Goal: Task Accomplishment & Management: Manage account settings

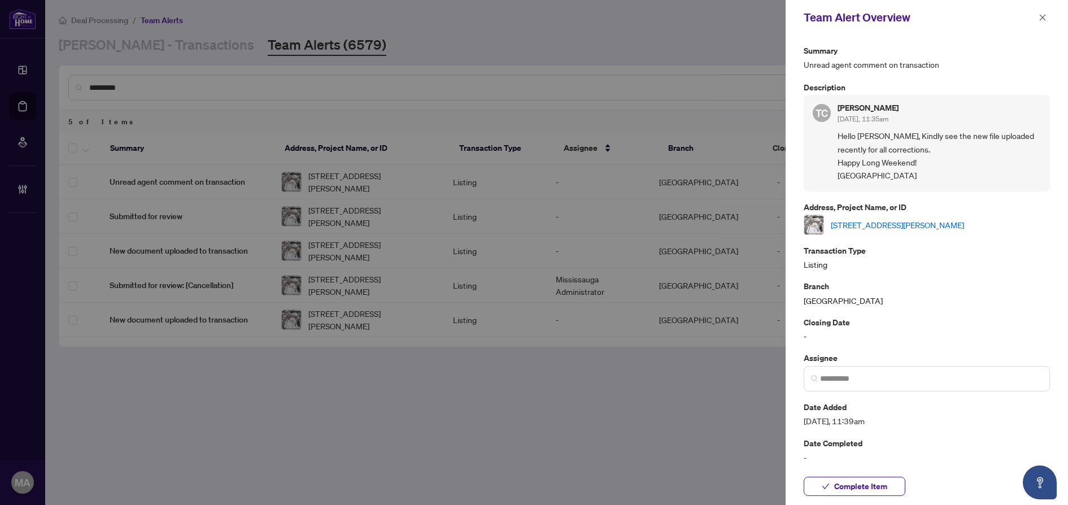
click at [956, 227] on link "[STREET_ADDRESS][PERSON_NAME]" at bounding box center [897, 225] width 133 height 12
click at [876, 229] on link "[STREET_ADDRESS][PERSON_NAME]" at bounding box center [897, 225] width 133 height 12
click at [877, 488] on span "Complete Item" at bounding box center [860, 486] width 53 height 18
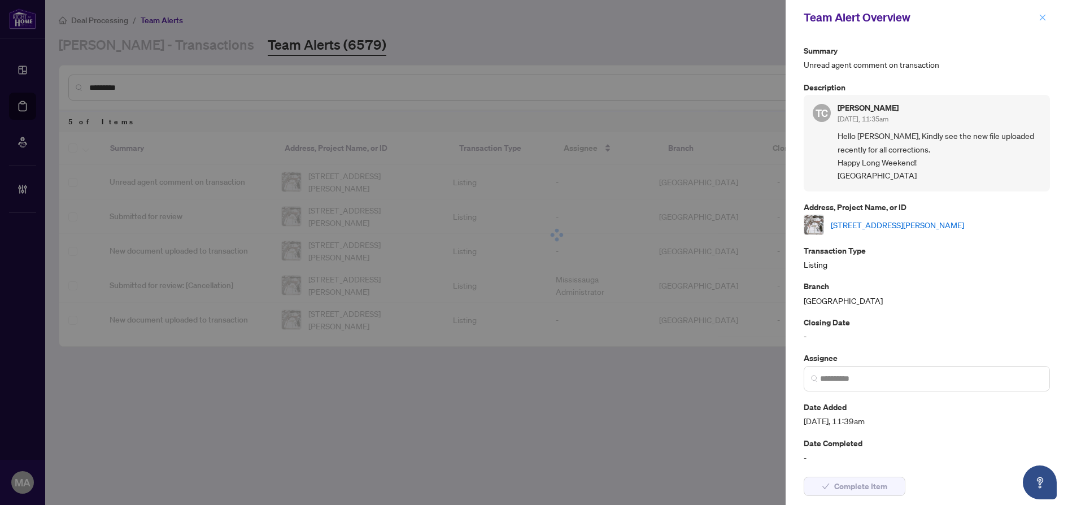
click at [1045, 15] on icon "close" at bounding box center [1043, 18] width 8 height 8
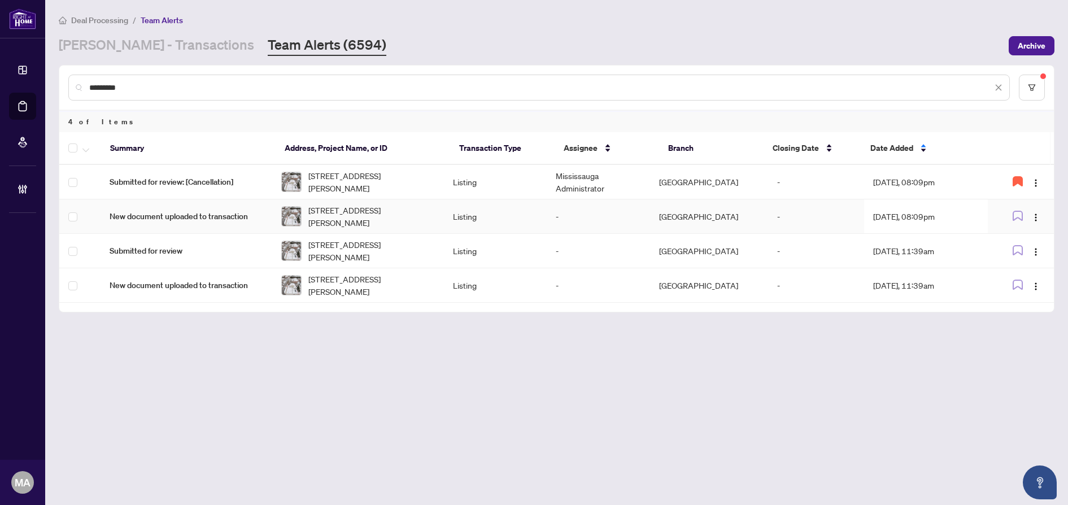
click at [524, 212] on td "Listing" at bounding box center [495, 216] width 103 height 34
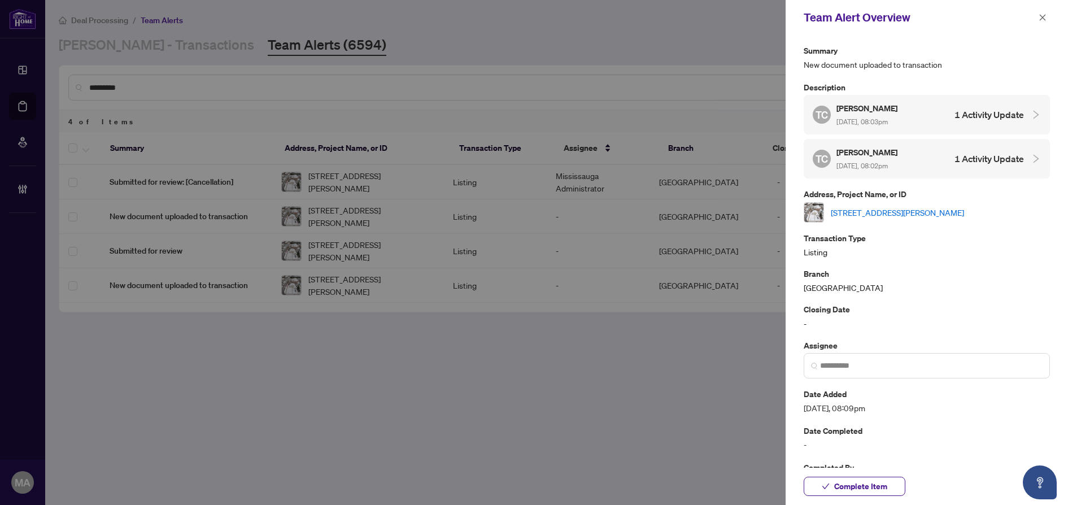
click at [906, 211] on link "[STREET_ADDRESS][PERSON_NAME]" at bounding box center [897, 212] width 133 height 12
click at [842, 487] on span "Complete Item" at bounding box center [860, 486] width 53 height 18
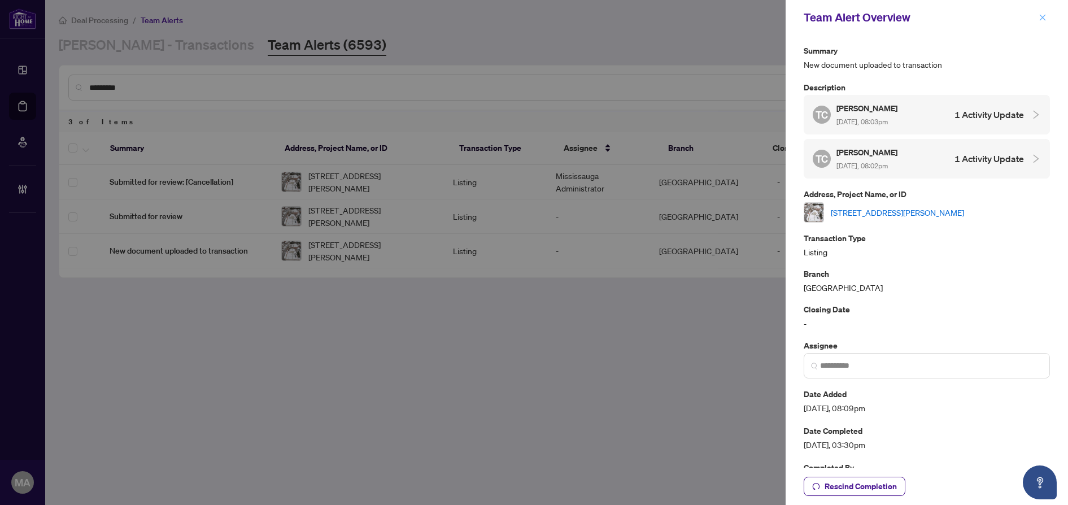
click at [1040, 14] on icon "close" at bounding box center [1043, 18] width 8 height 8
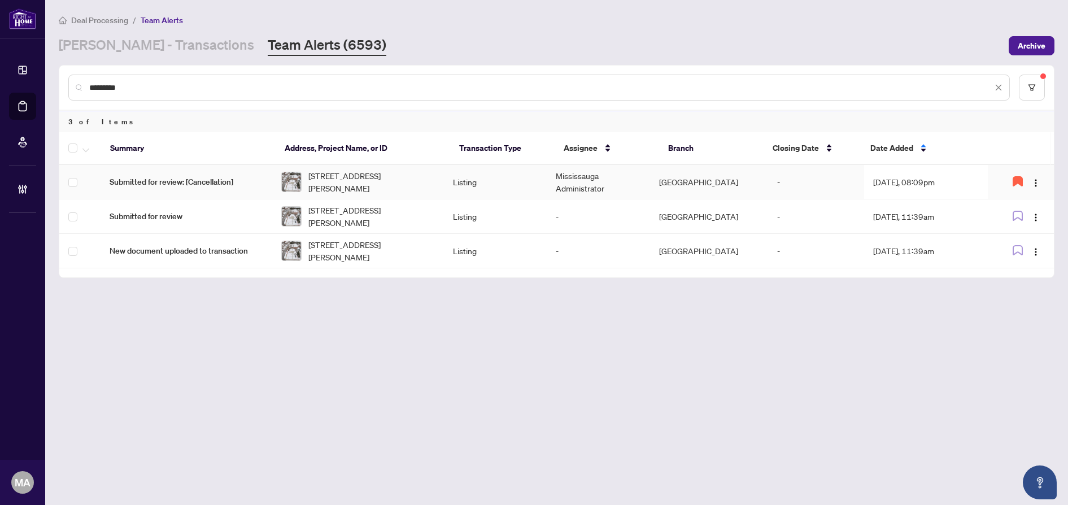
click at [472, 173] on td "Listing" at bounding box center [495, 182] width 103 height 34
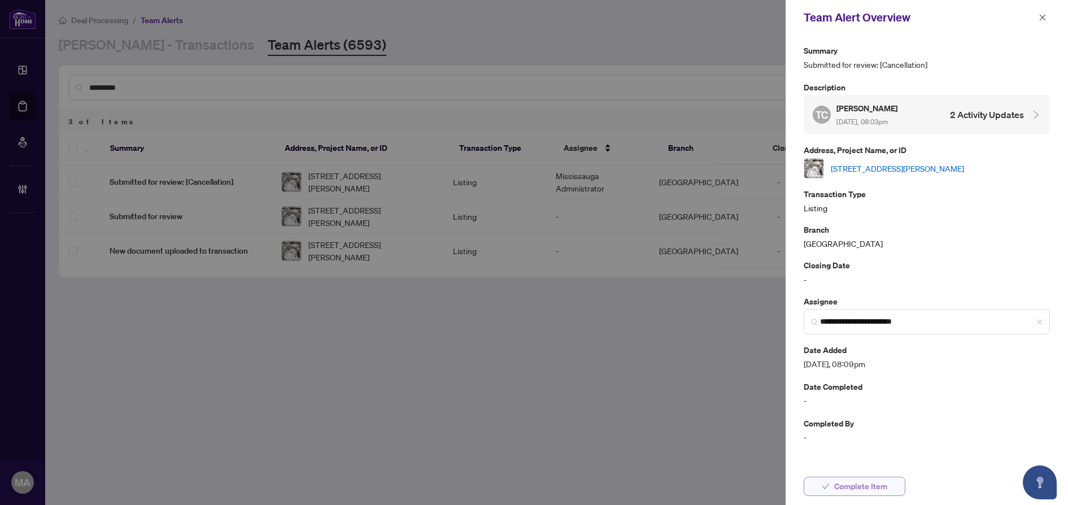
click at [859, 489] on span "Complete Item" at bounding box center [860, 486] width 53 height 18
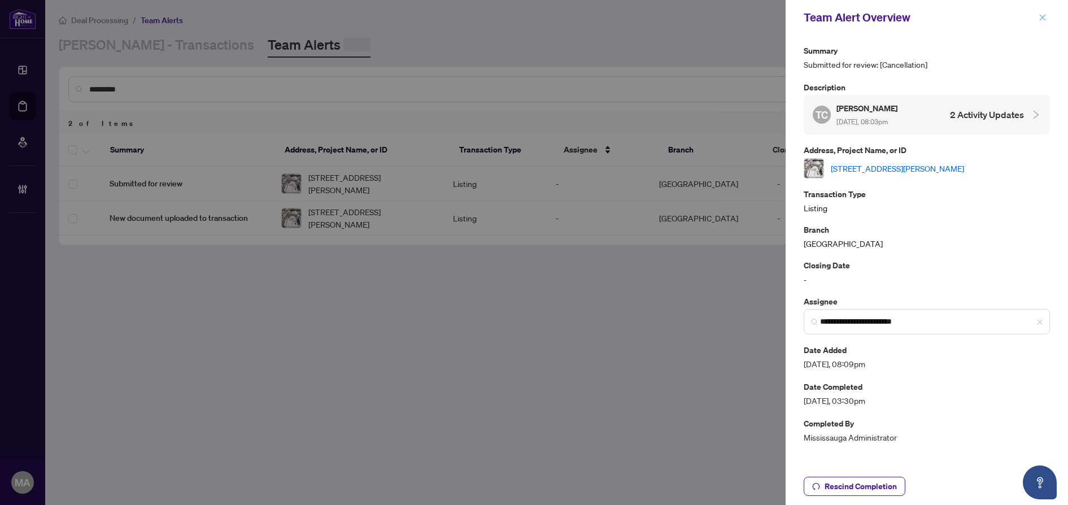
click at [1043, 20] on icon "close" at bounding box center [1043, 18] width 8 height 8
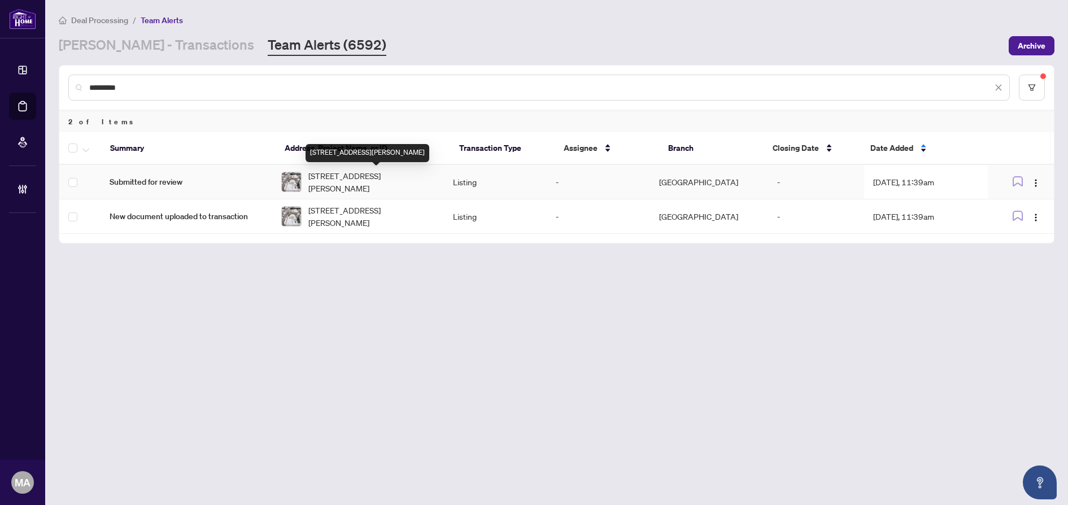
click at [414, 192] on span "[STREET_ADDRESS][PERSON_NAME]" at bounding box center [371, 181] width 127 height 25
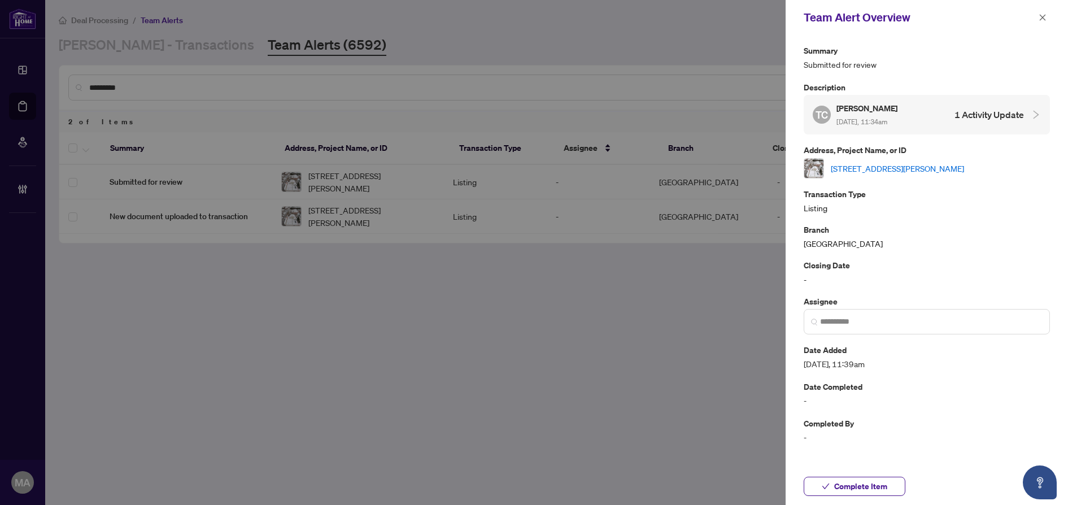
click at [910, 172] on link "[STREET_ADDRESS][PERSON_NAME]" at bounding box center [897, 168] width 133 height 12
click at [890, 490] on button "Complete Item" at bounding box center [855, 486] width 102 height 19
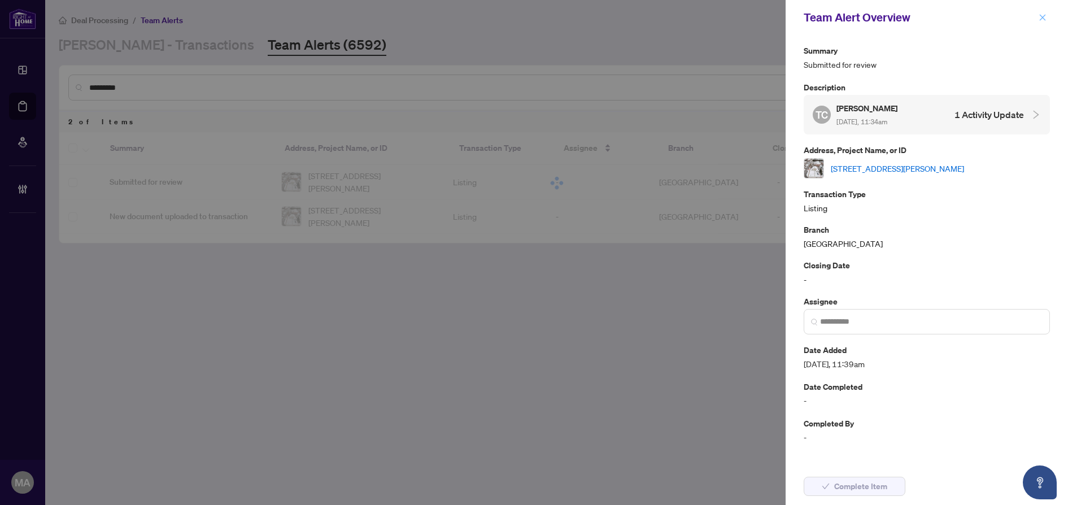
click at [1042, 17] on icon "close" at bounding box center [1043, 17] width 6 height 6
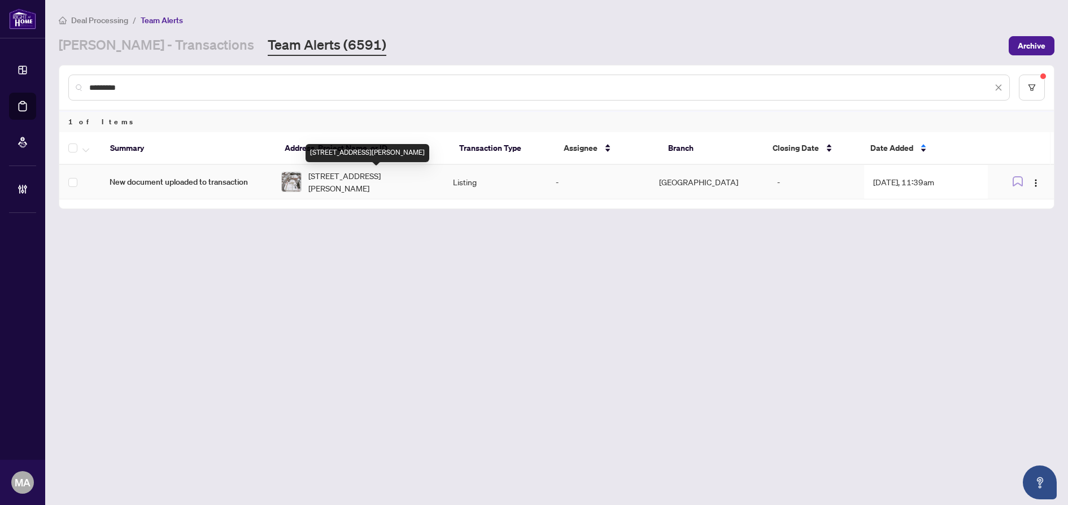
click at [435, 188] on span "[STREET_ADDRESS][PERSON_NAME]" at bounding box center [371, 181] width 127 height 25
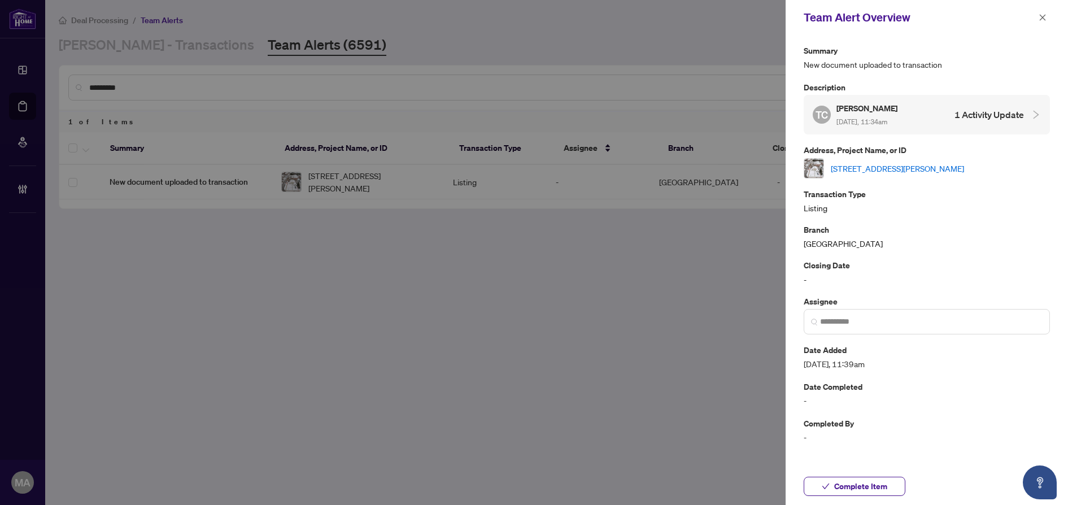
click at [868, 167] on link "[STREET_ADDRESS][PERSON_NAME]" at bounding box center [897, 168] width 133 height 12
click at [853, 489] on span "Complete Item" at bounding box center [860, 486] width 53 height 18
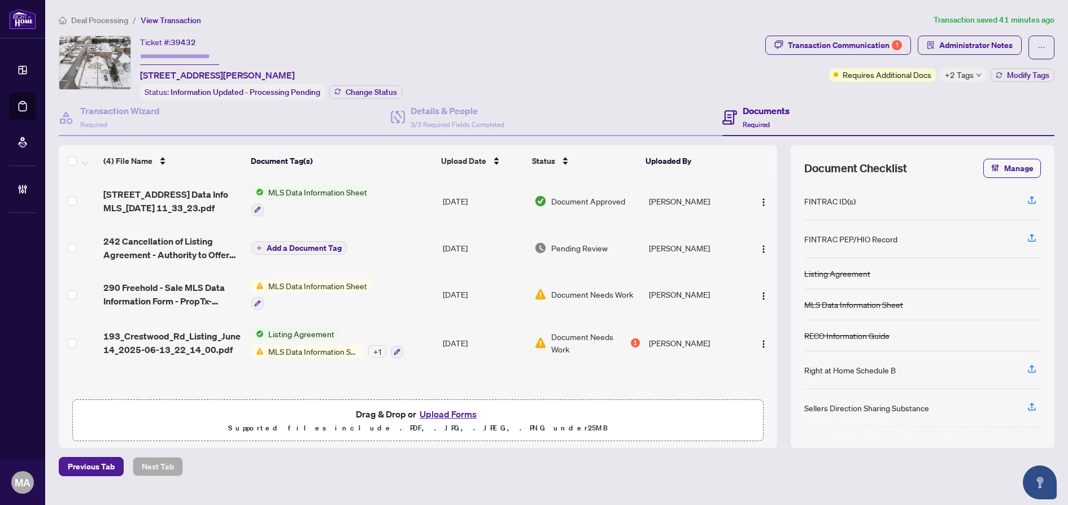
click at [465, 416] on button "Upload Forms" at bounding box center [448, 414] width 64 height 15
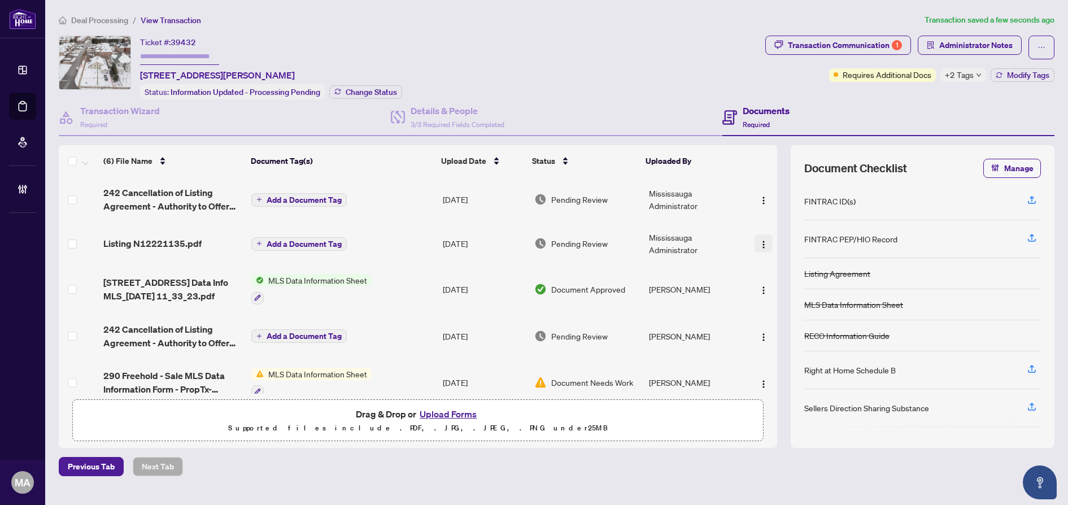
click at [761, 242] on img "button" at bounding box center [763, 244] width 9 height 9
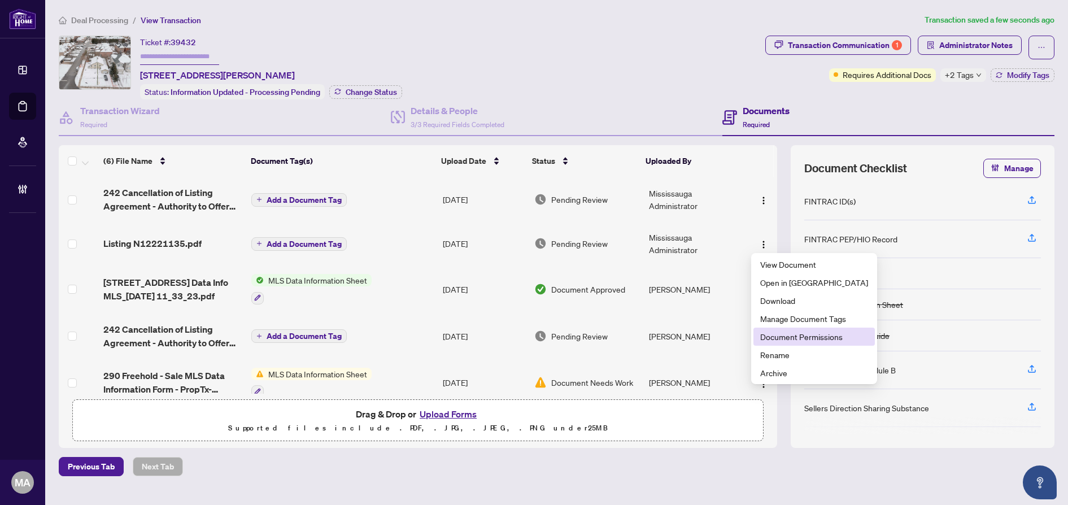
click at [779, 333] on span "Document Permissions" at bounding box center [814, 337] width 108 height 12
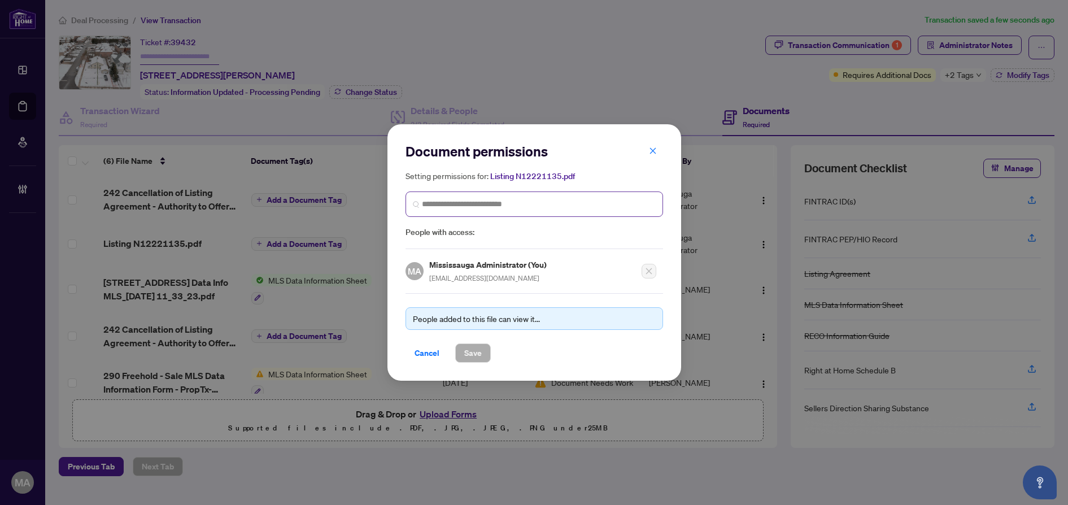
click at [518, 211] on span at bounding box center [535, 204] width 258 height 25
type input "*********"
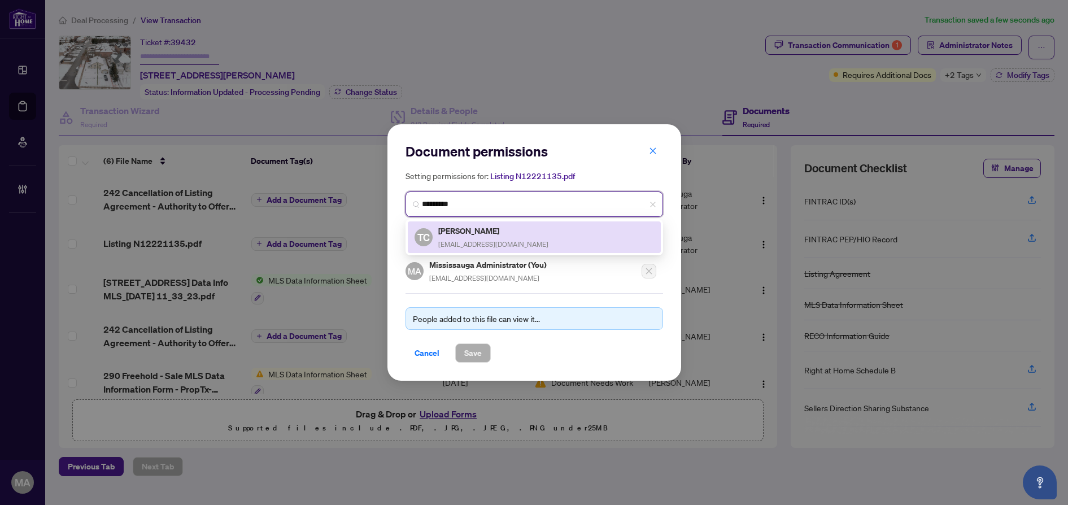
click at [513, 234] on h5 "[PERSON_NAME]" at bounding box center [493, 230] width 110 height 13
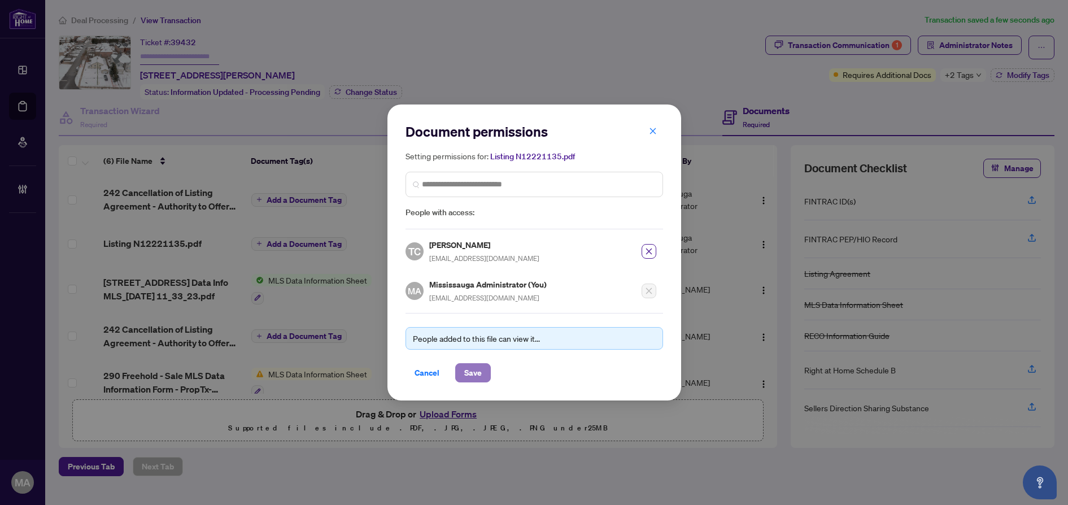
click at [479, 372] on span "Save" at bounding box center [473, 373] width 18 height 18
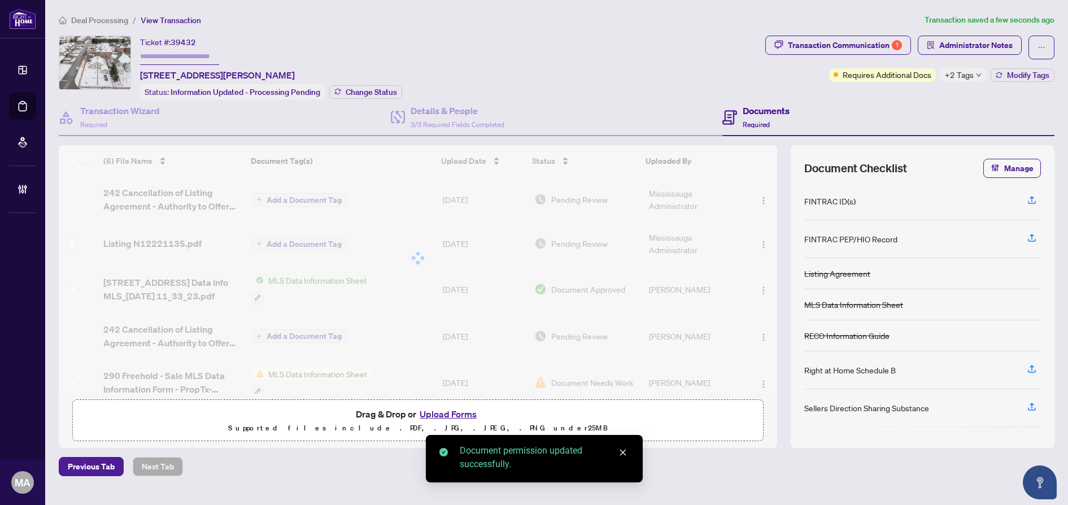
click at [760, 195] on div at bounding box center [418, 258] width 719 height 226
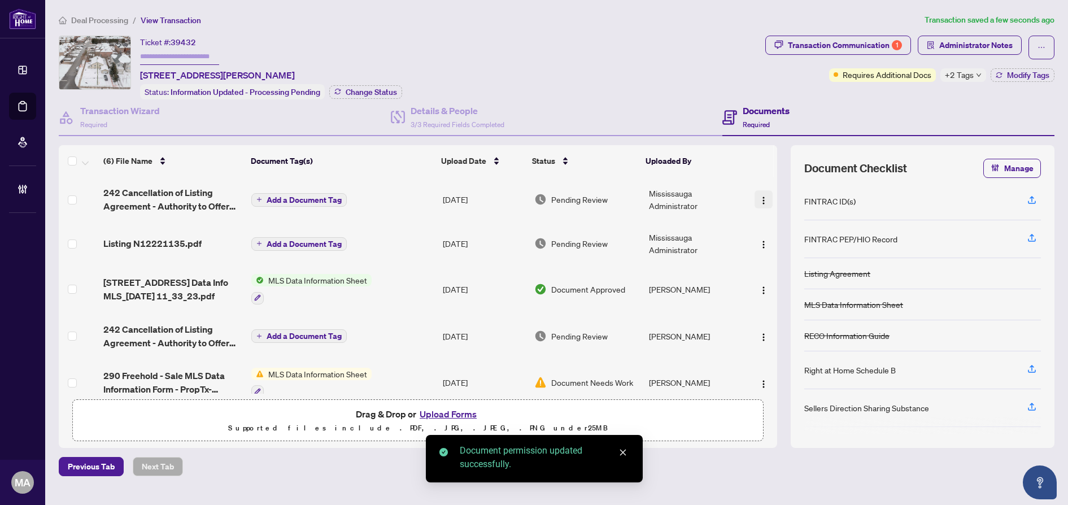
click at [760, 198] on img "button" at bounding box center [763, 200] width 9 height 9
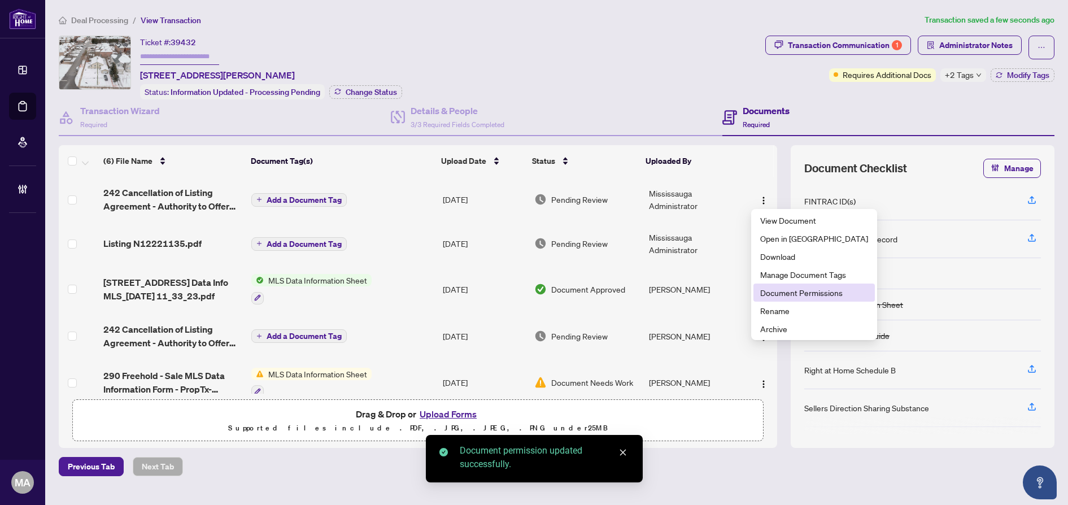
click at [780, 294] on span "Document Permissions" at bounding box center [814, 292] width 108 height 12
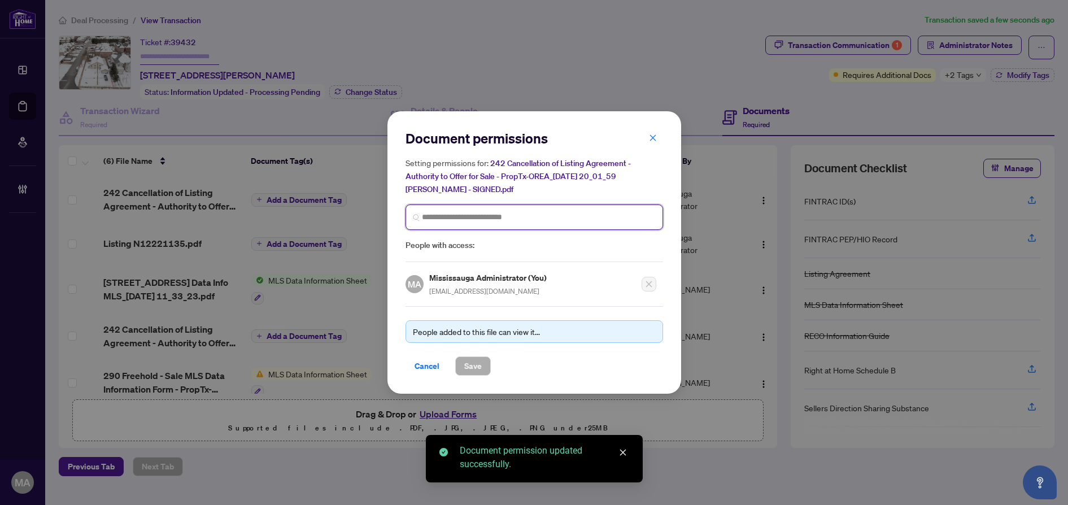
click at [490, 211] on input "search" at bounding box center [539, 217] width 234 height 12
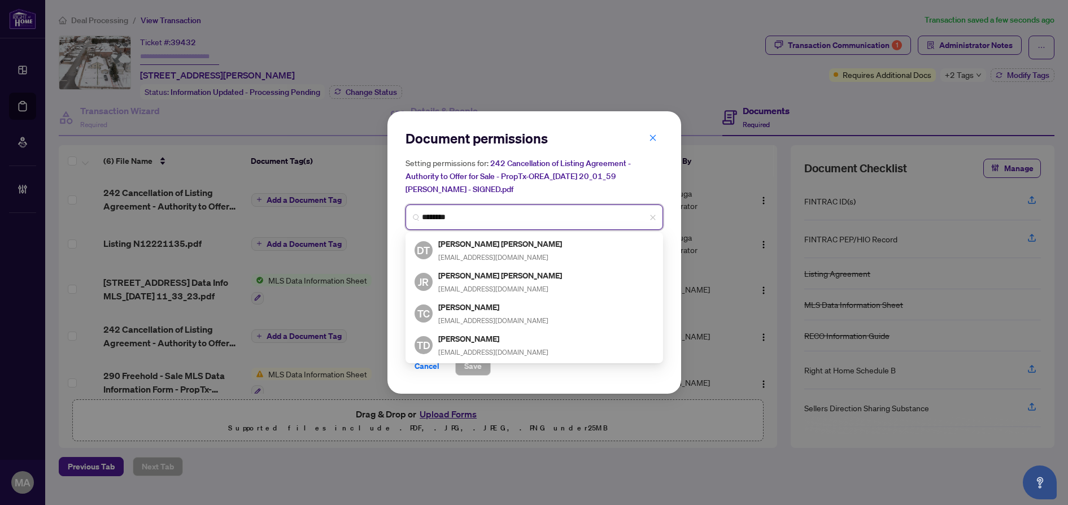
type input "*********"
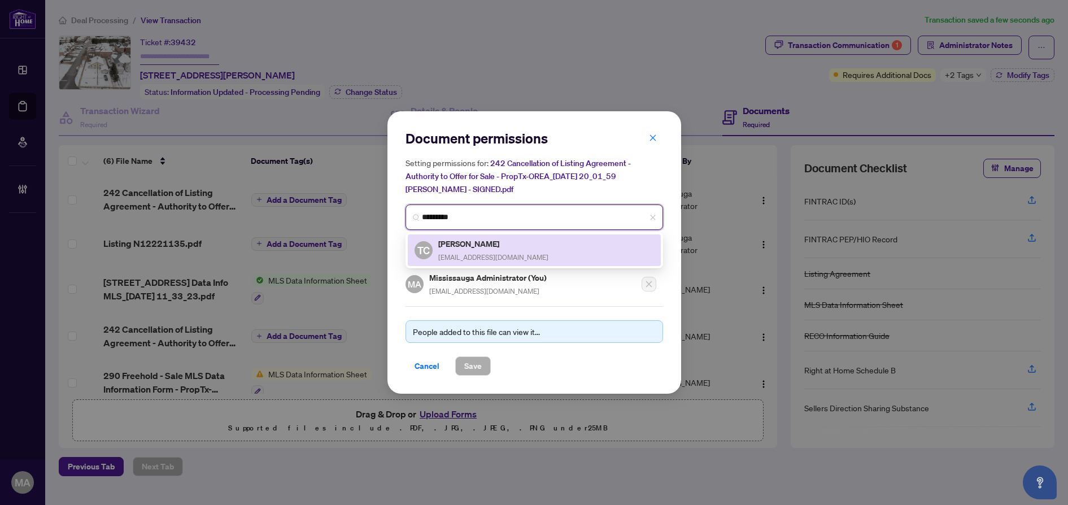
click at [492, 262] on div "Trang Cao thi.nha.trang.cao@gmail.com" at bounding box center [493, 250] width 110 height 26
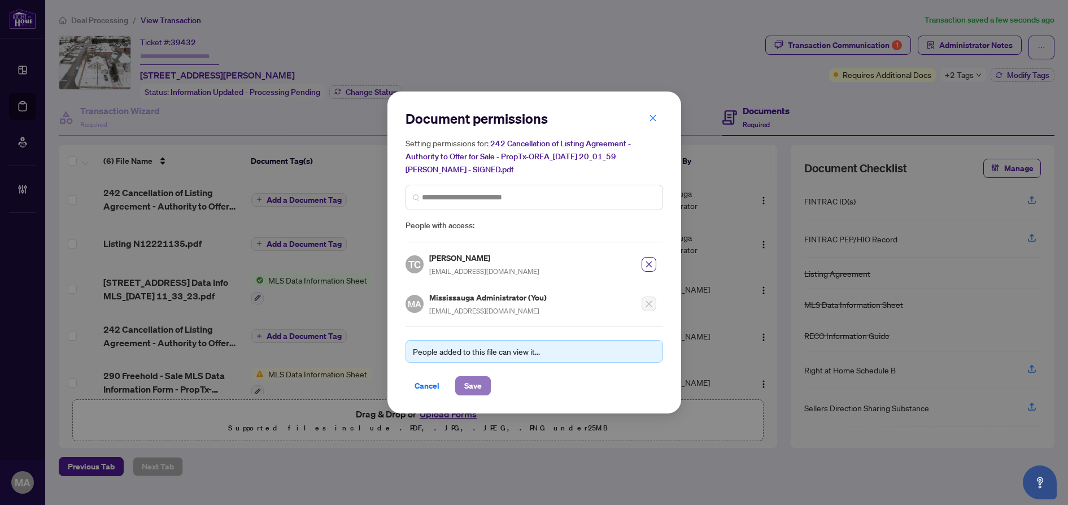
click at [477, 385] on span "Save" at bounding box center [473, 386] width 18 height 18
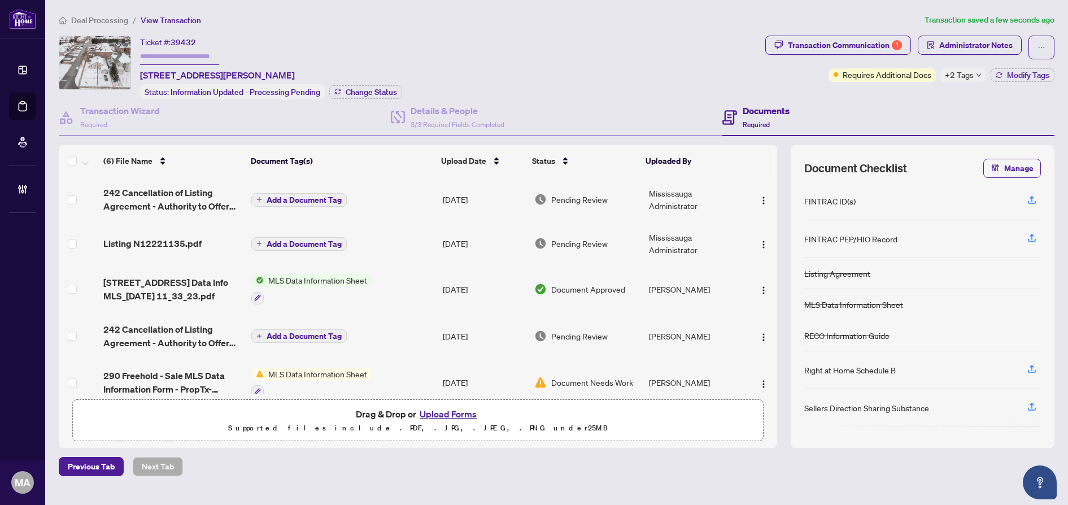
click at [298, 237] on button "Add a Document Tag" at bounding box center [298, 244] width 95 height 14
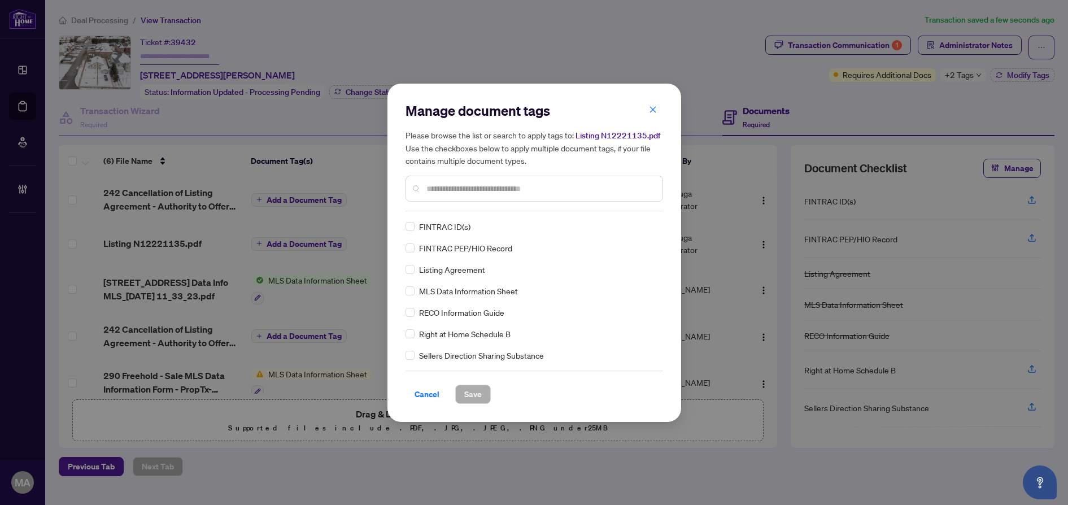
click at [498, 186] on input "text" at bounding box center [540, 188] width 227 height 12
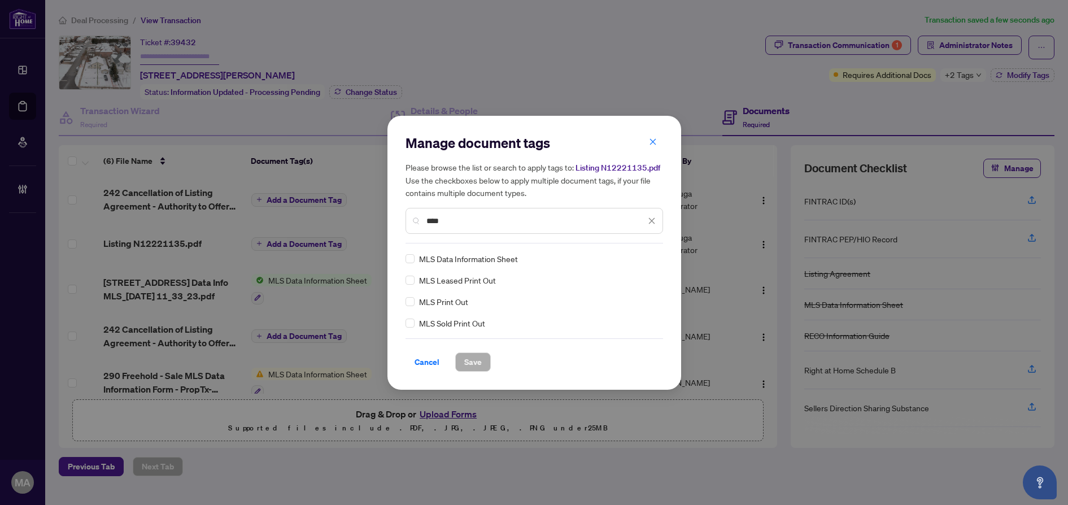
type input "***"
click at [415, 300] on div "MLS Print Out" at bounding box center [531, 301] width 251 height 12
click at [648, 249] on div "Manage document tags Please browse the list or search to apply tags to: Listing…" at bounding box center [535, 253] width 258 height 238
click at [649, 262] on div at bounding box center [644, 258] width 21 height 11
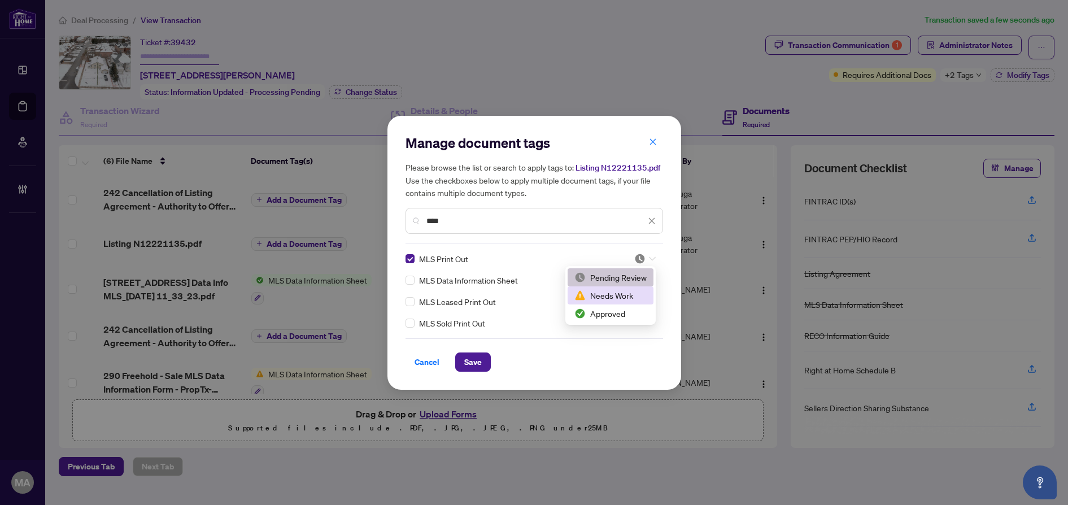
click at [620, 311] on div "Approved" at bounding box center [611, 313] width 72 height 12
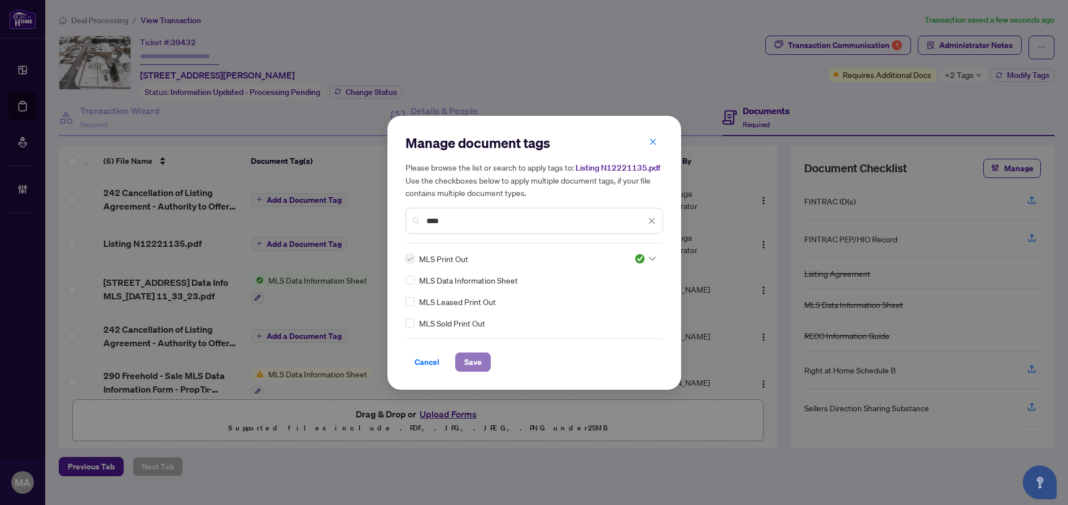
click at [471, 367] on span "Save" at bounding box center [473, 362] width 18 height 18
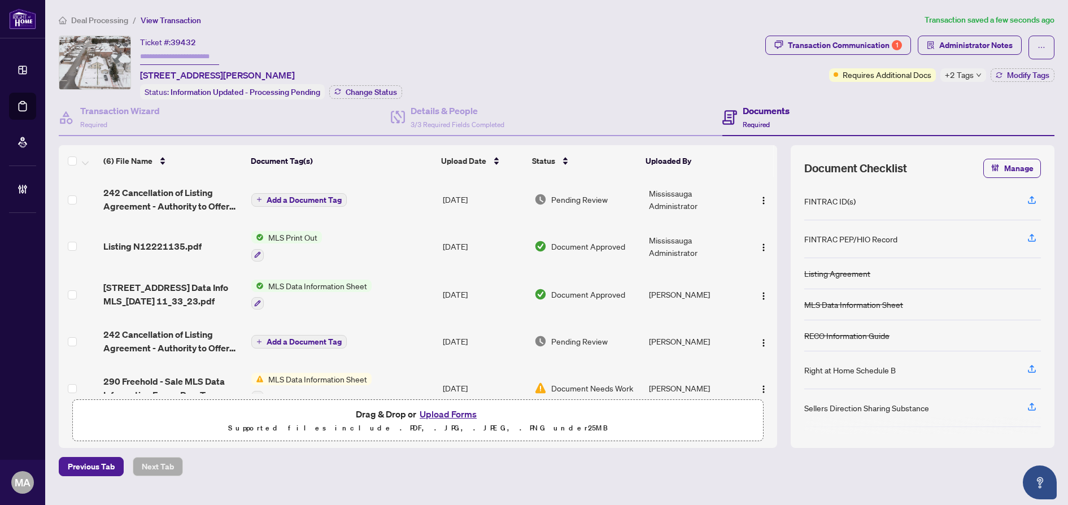
click at [419, 192] on td "Add a Document Tag" at bounding box center [343, 199] width 192 height 45
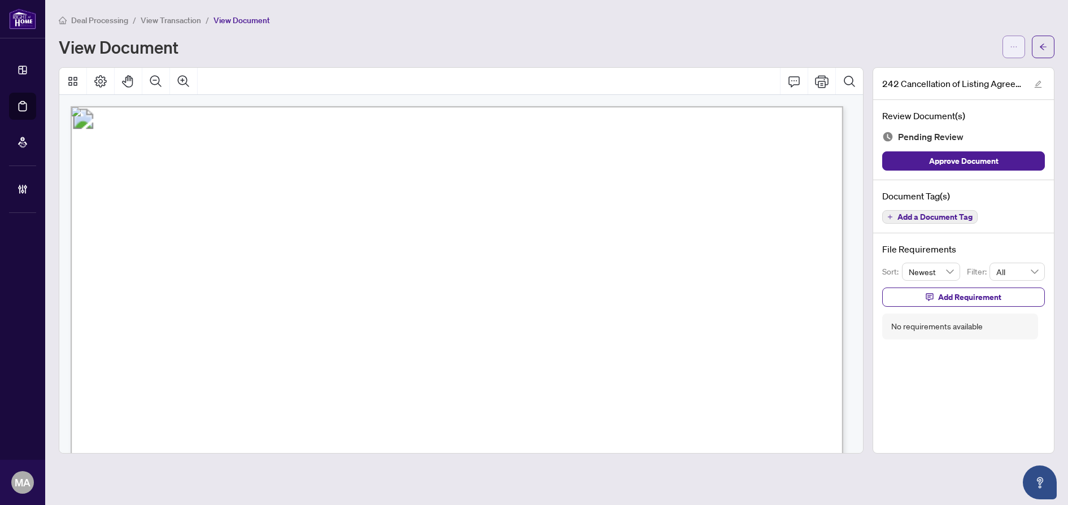
click at [1005, 49] on button "button" at bounding box center [1014, 47] width 23 height 23
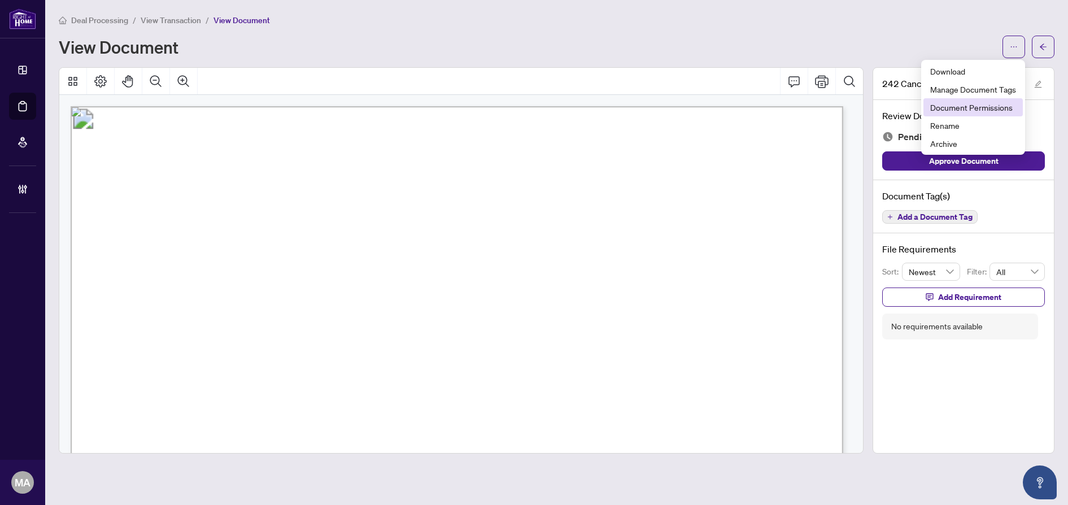
click at [989, 110] on span "Document Permissions" at bounding box center [973, 107] width 86 height 12
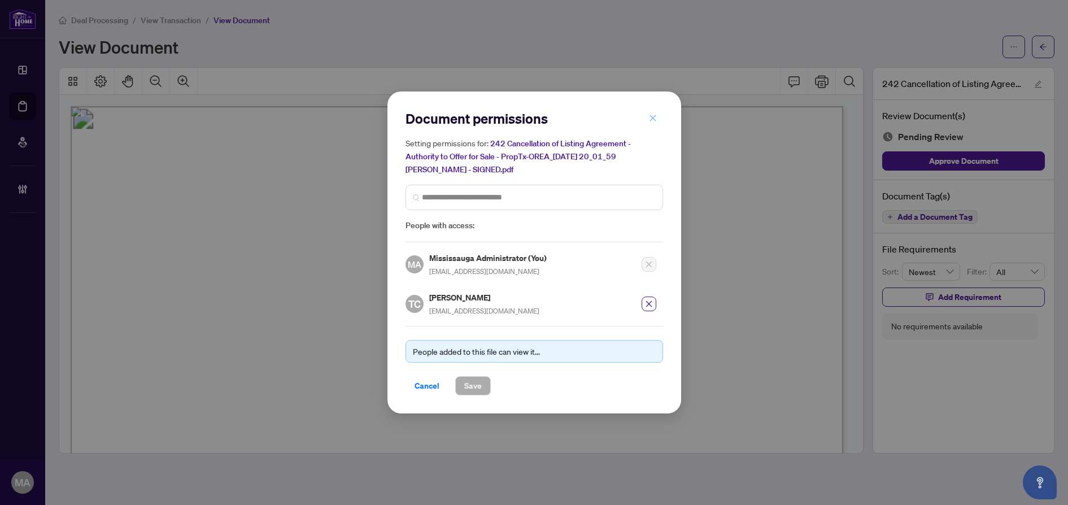
click at [653, 122] on icon "close" at bounding box center [653, 118] width 8 height 8
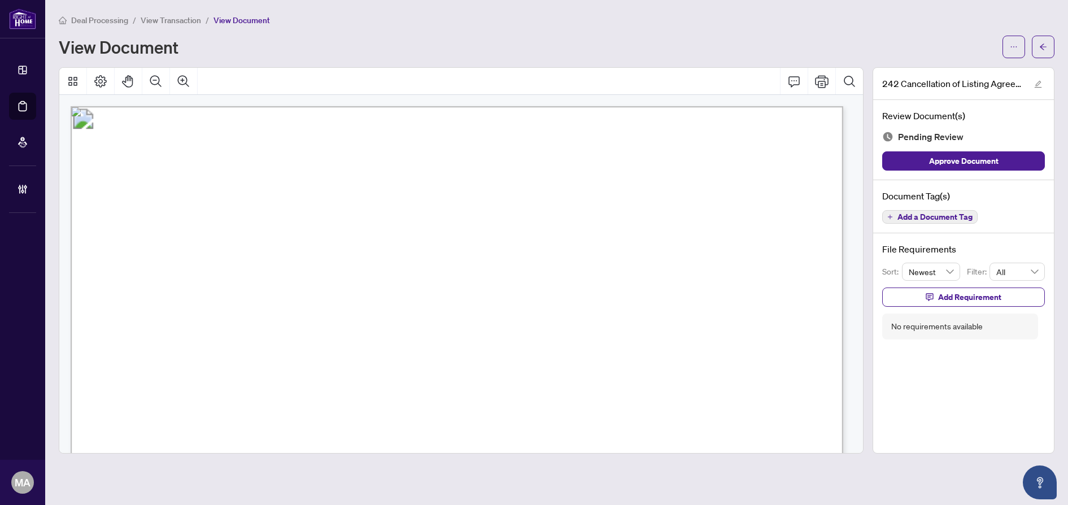
click at [1031, 50] on div at bounding box center [1029, 47] width 52 height 23
click at [1040, 50] on icon "arrow-left" at bounding box center [1044, 47] width 8 height 8
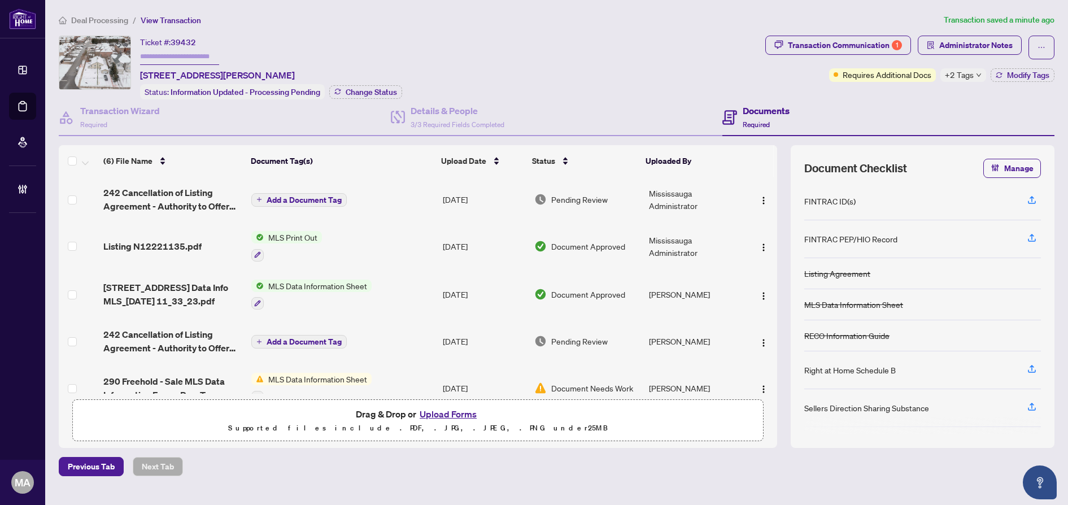
click at [288, 197] on span "Add a Document Tag" at bounding box center [304, 200] width 75 height 8
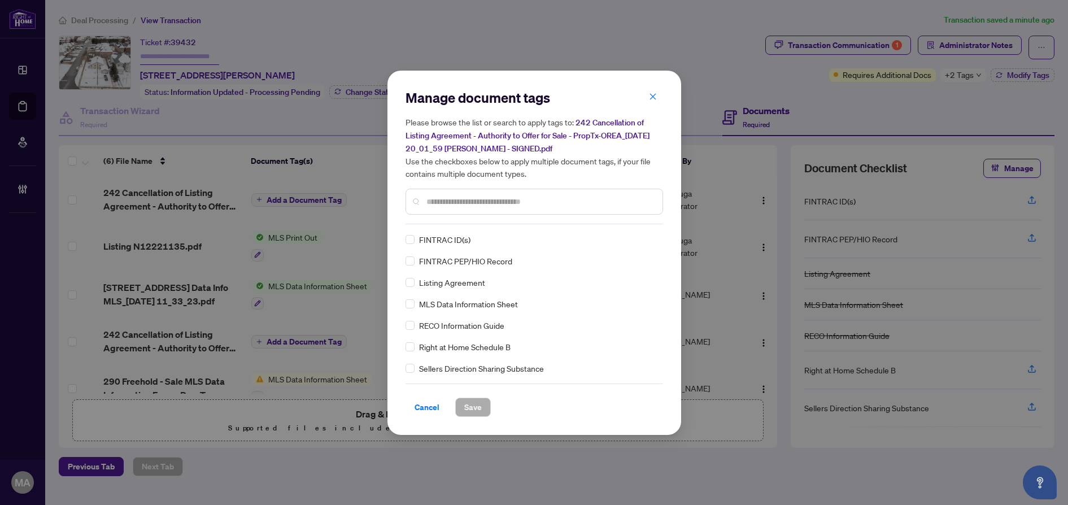
click at [488, 202] on input "text" at bounding box center [540, 201] width 227 height 12
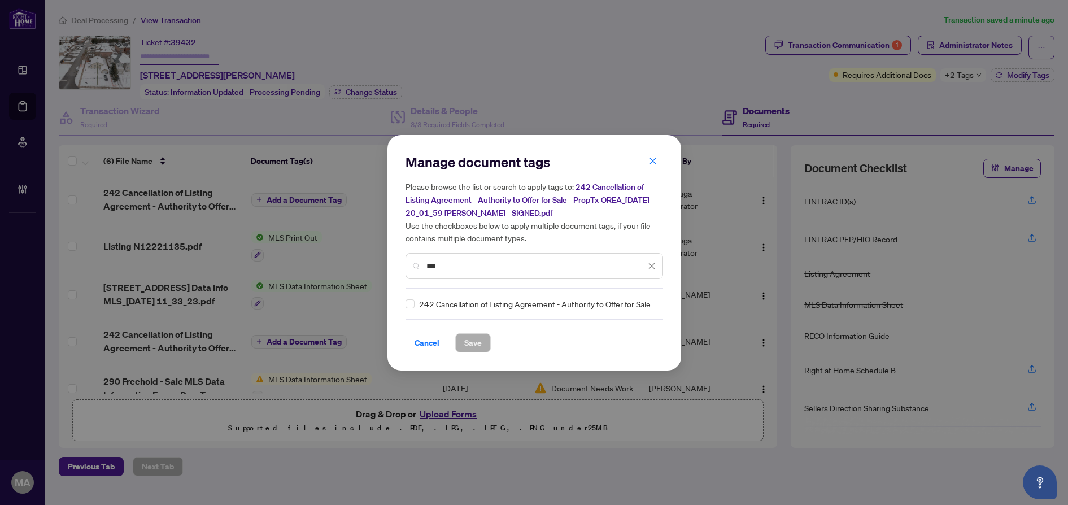
type input "***"
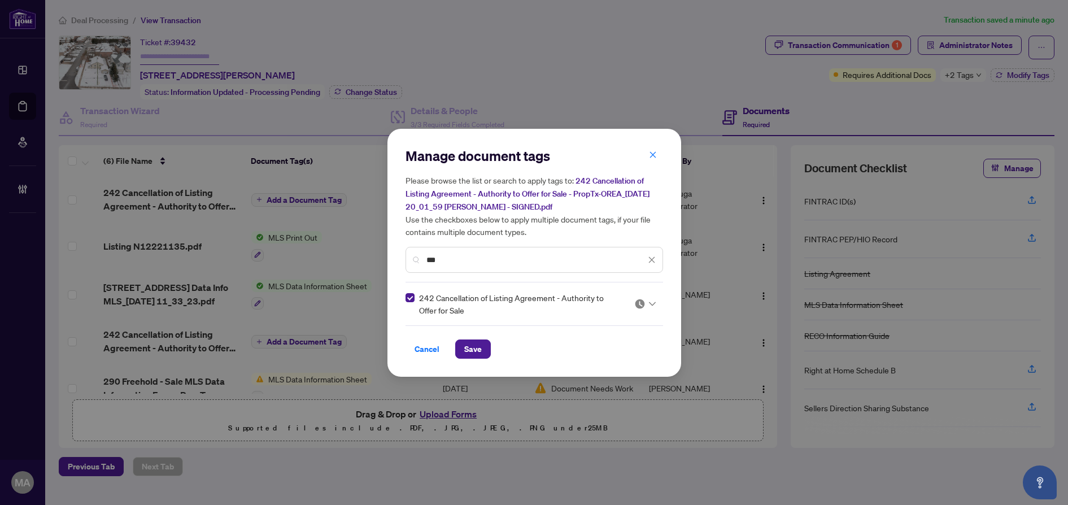
click at [654, 306] on div at bounding box center [644, 303] width 21 height 11
click at [600, 360] on div "Approved" at bounding box center [611, 358] width 72 height 12
click at [469, 346] on span "Save" at bounding box center [473, 349] width 18 height 18
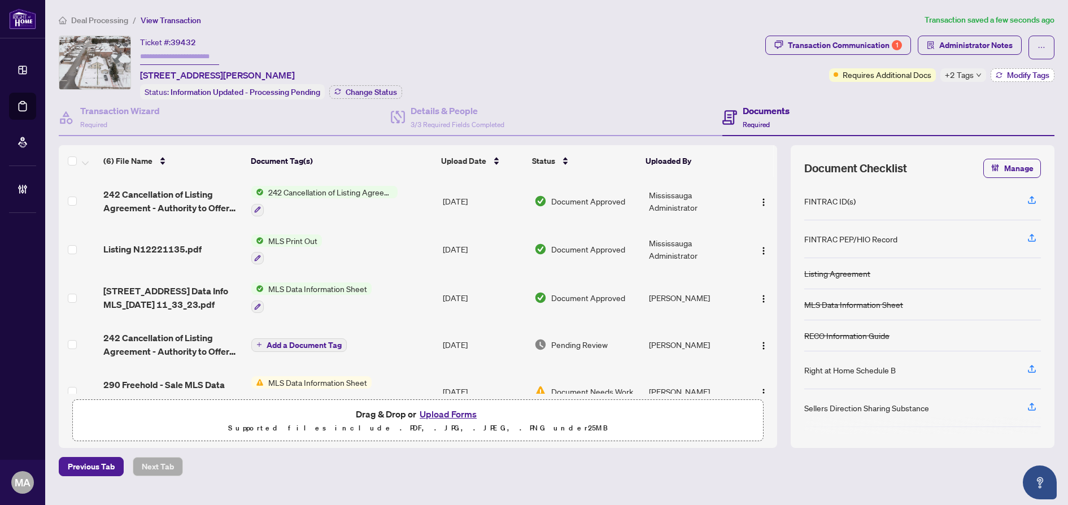
click at [1023, 75] on span "Modify Tags" at bounding box center [1028, 75] width 42 height 8
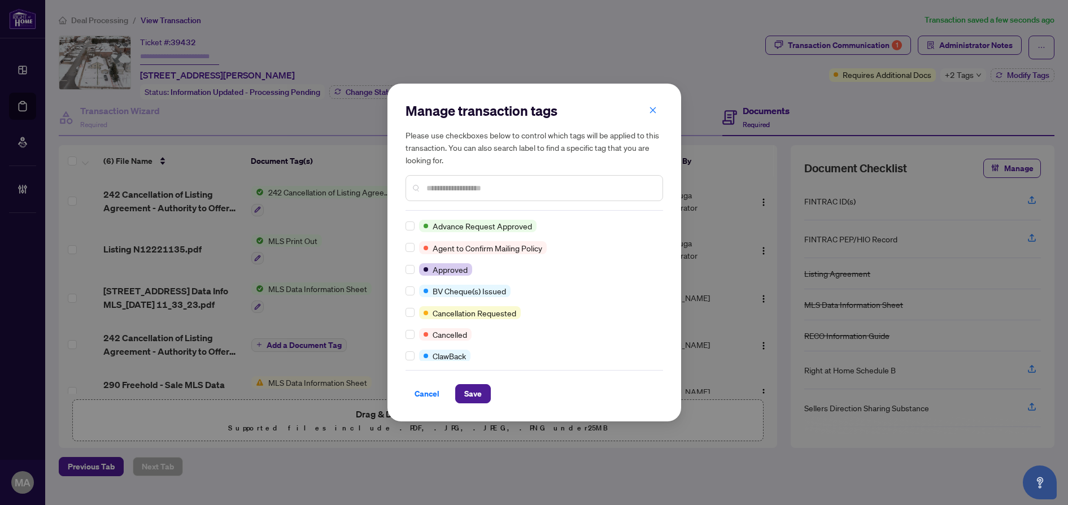
click at [467, 184] on input "text" at bounding box center [540, 188] width 227 height 12
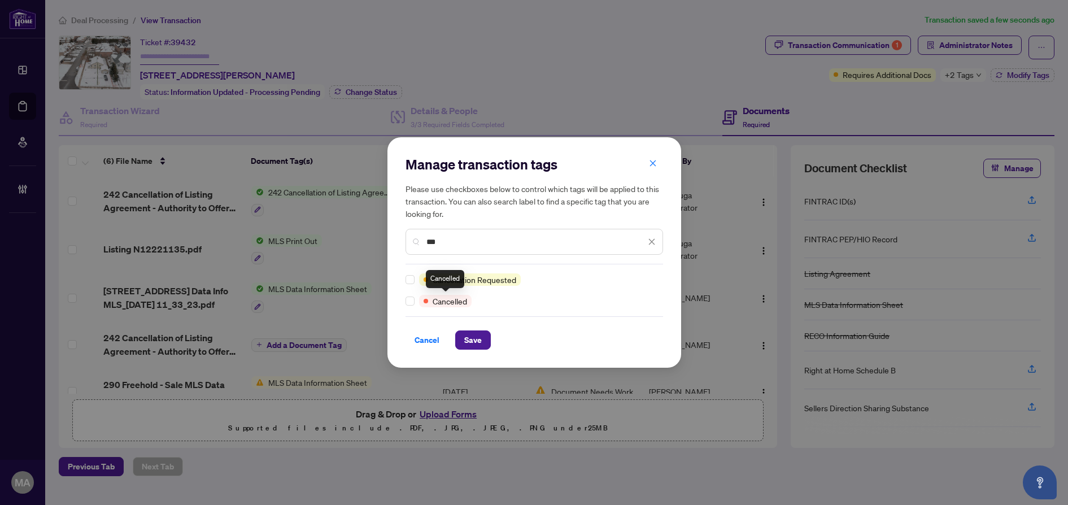
type input "***"
click at [477, 341] on span "Save" at bounding box center [473, 340] width 18 height 18
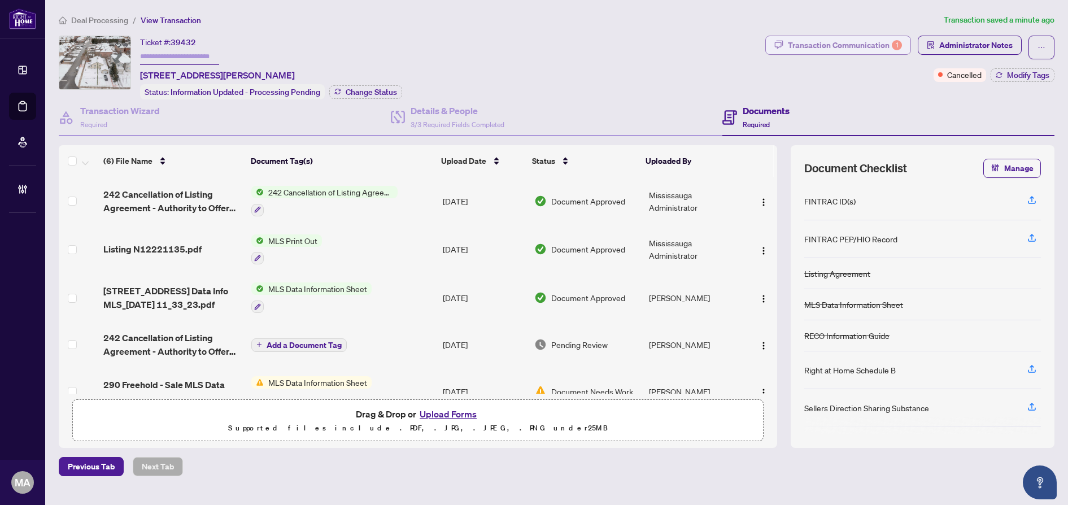
click at [850, 51] on div "Transaction Communication 1" at bounding box center [845, 45] width 114 height 18
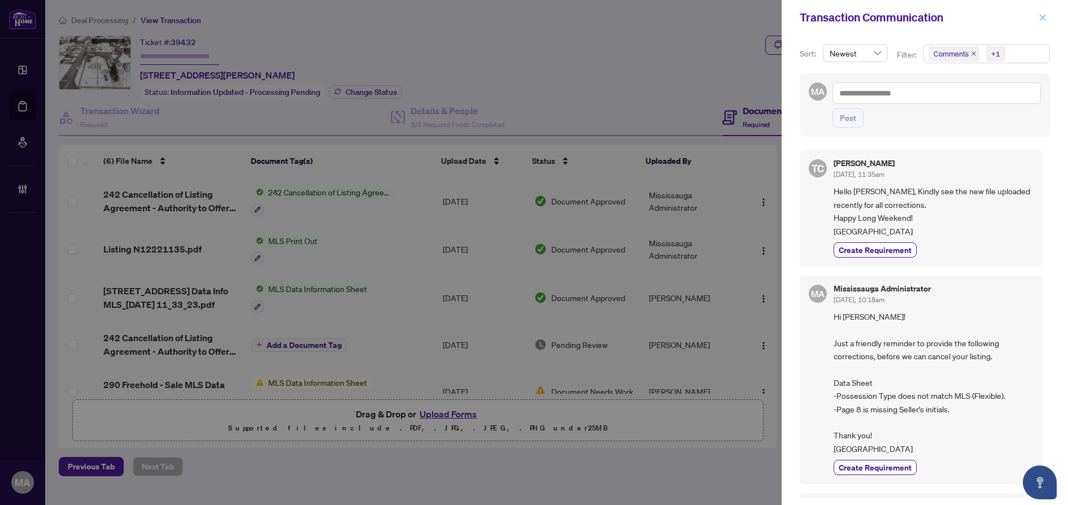
click at [1041, 16] on icon "close" at bounding box center [1043, 18] width 8 height 8
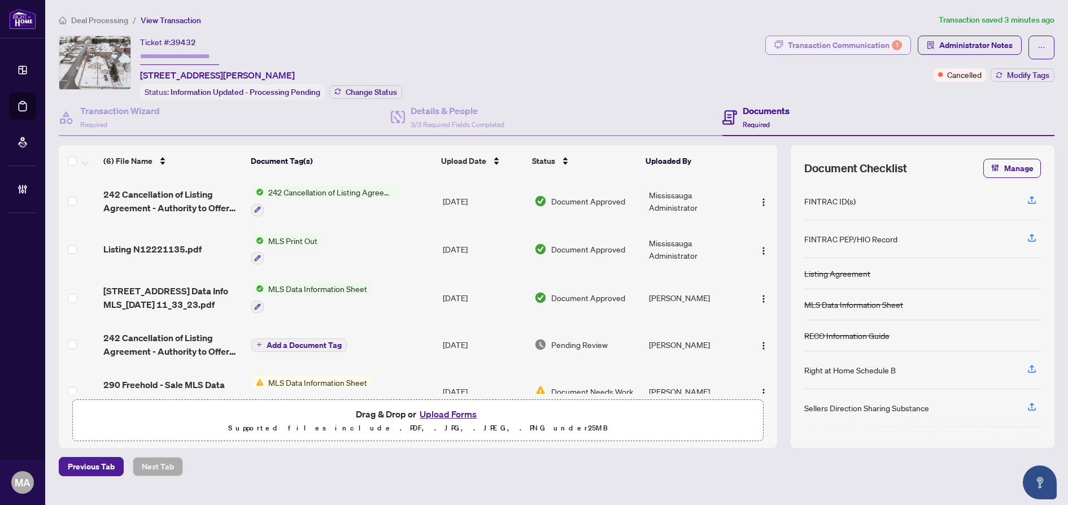
click at [873, 37] on div "Transaction Communication 1" at bounding box center [845, 45] width 114 height 18
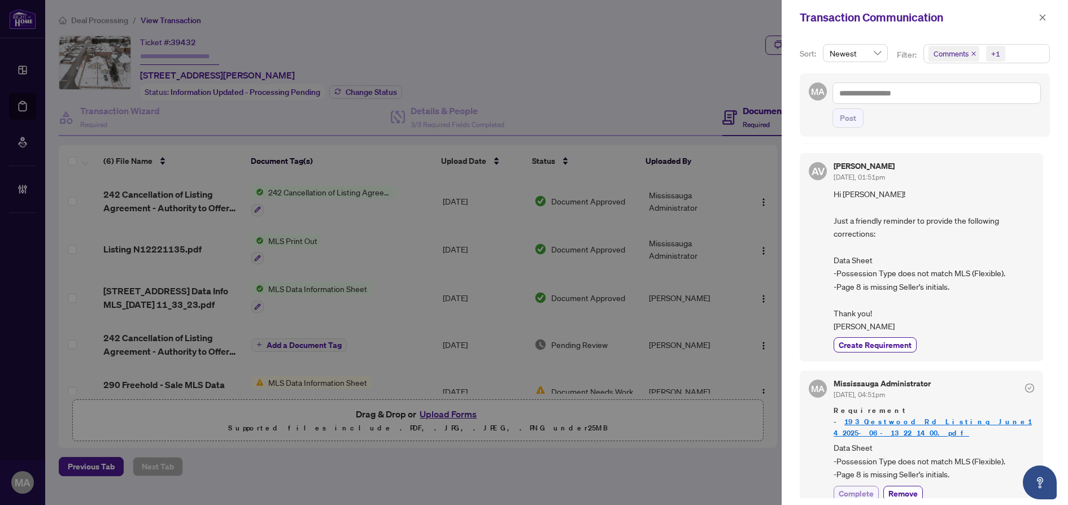
scroll to position [2, 0]
click at [843, 485] on span "Complete" at bounding box center [856, 491] width 35 height 12
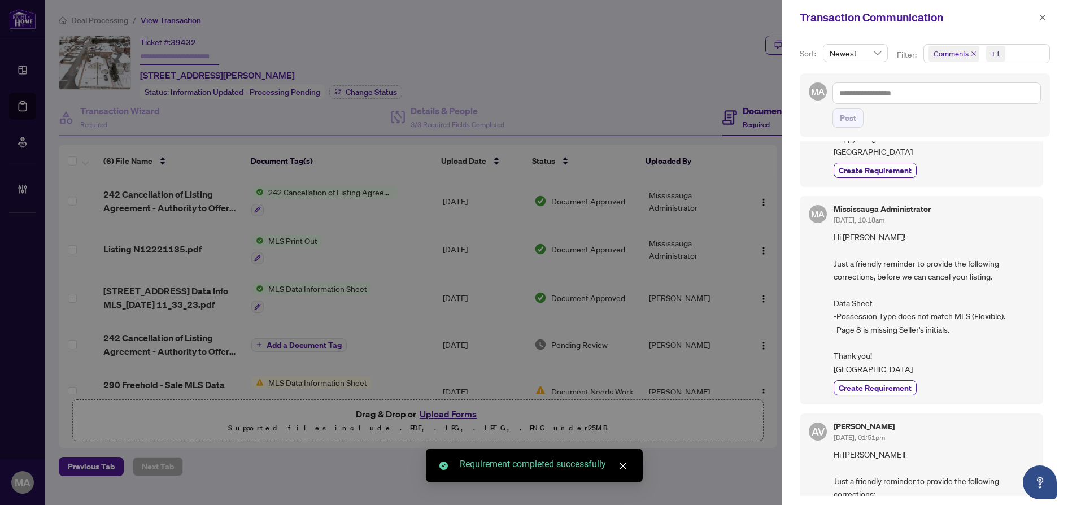
scroll to position [0, 0]
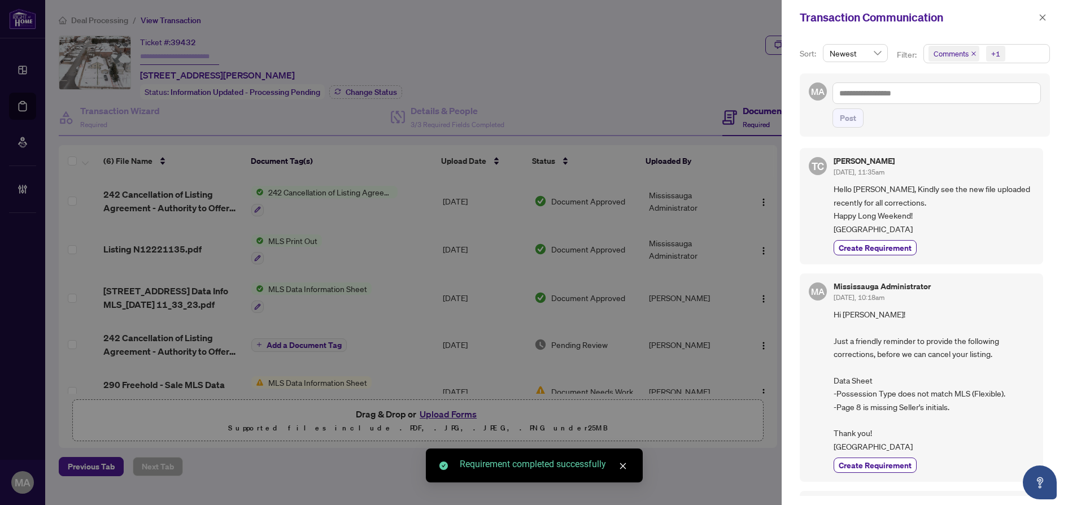
click at [1036, 19] on button "button" at bounding box center [1043, 18] width 15 height 14
